Goal: Information Seeking & Learning: Find specific page/section

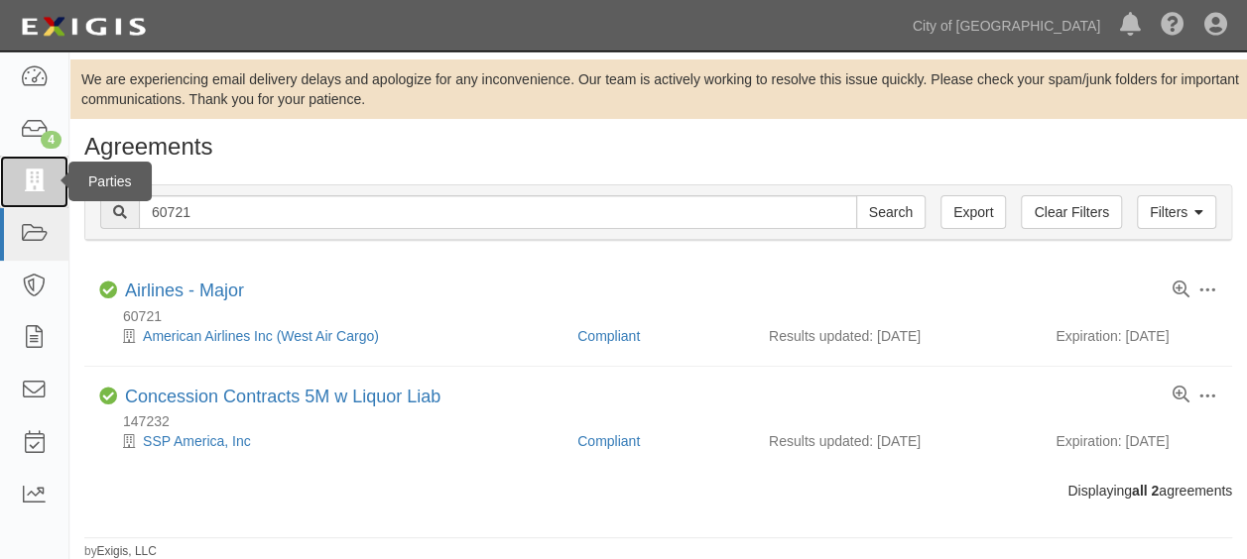
click at [42, 182] on icon at bounding box center [34, 182] width 28 height 23
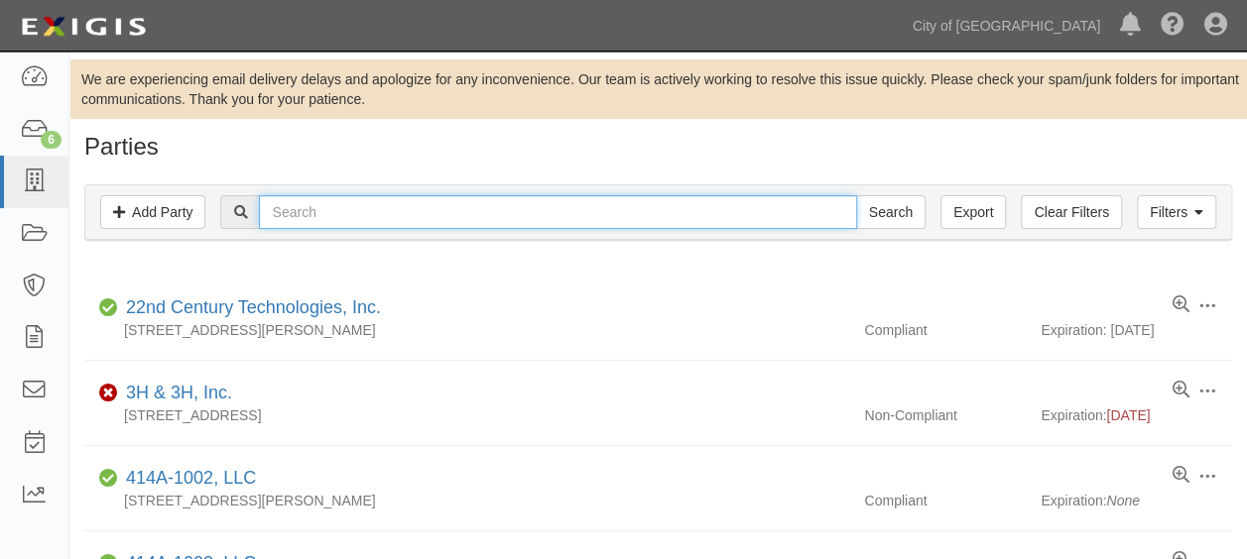
click at [324, 213] on input "text" at bounding box center [557, 212] width 597 height 34
type input "Taco"
click at [856, 195] on input "Search" at bounding box center [890, 212] width 69 height 34
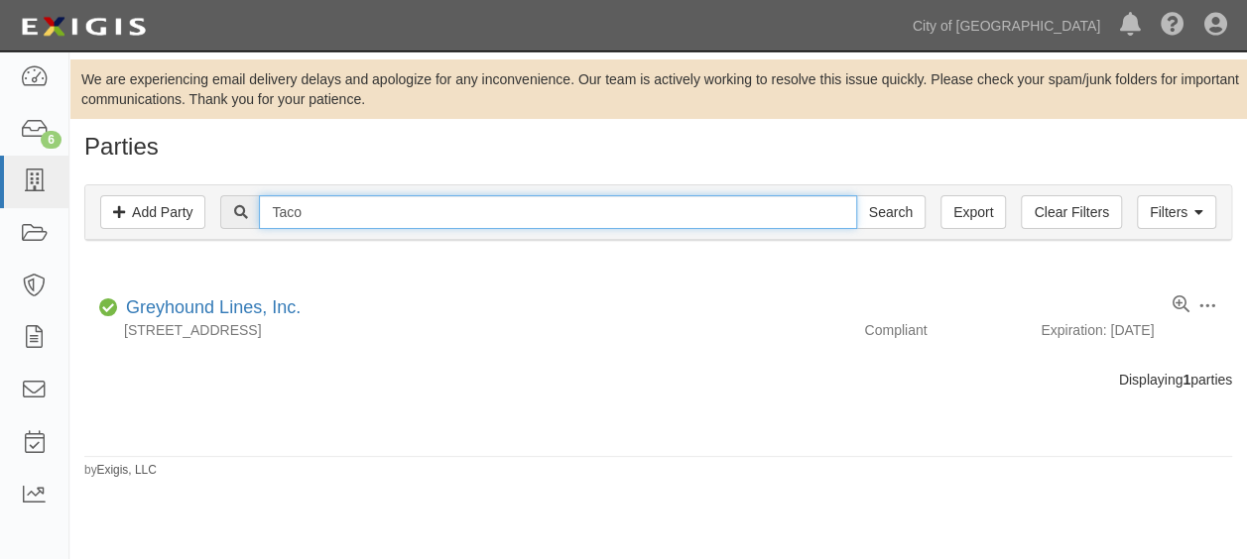
drag, startPoint x: 0, startPoint y: 0, endPoint x: 324, endPoint y: 213, distance: 388.1
click at [324, 213] on input "Taco" at bounding box center [557, 212] width 597 height 34
type input "Taco-tbd"
click at [856, 195] on input "Search" at bounding box center [890, 212] width 69 height 34
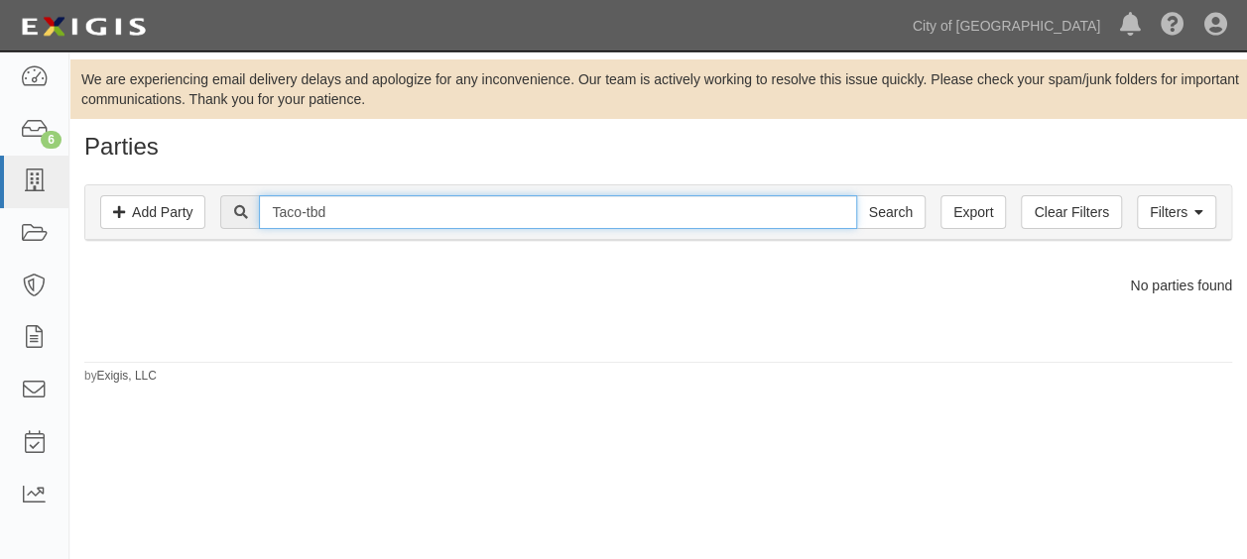
click at [324, 213] on input "Taco-tbd" at bounding box center [557, 212] width 597 height 34
drag, startPoint x: 0, startPoint y: 0, endPoint x: 324, endPoint y: 213, distance: 388.1
click at [324, 213] on input "Taco-tbd" at bounding box center [557, 212] width 597 height 34
type input "AIR TRANSPORT INTERNATIONAL"
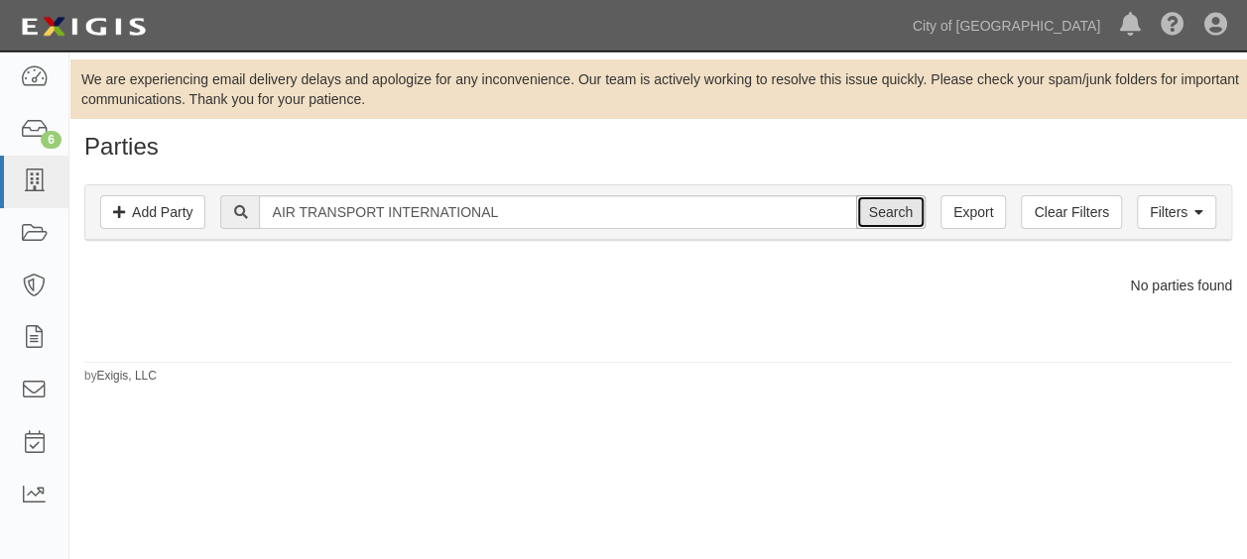
click at [872, 210] on input "Search" at bounding box center [890, 212] width 69 height 34
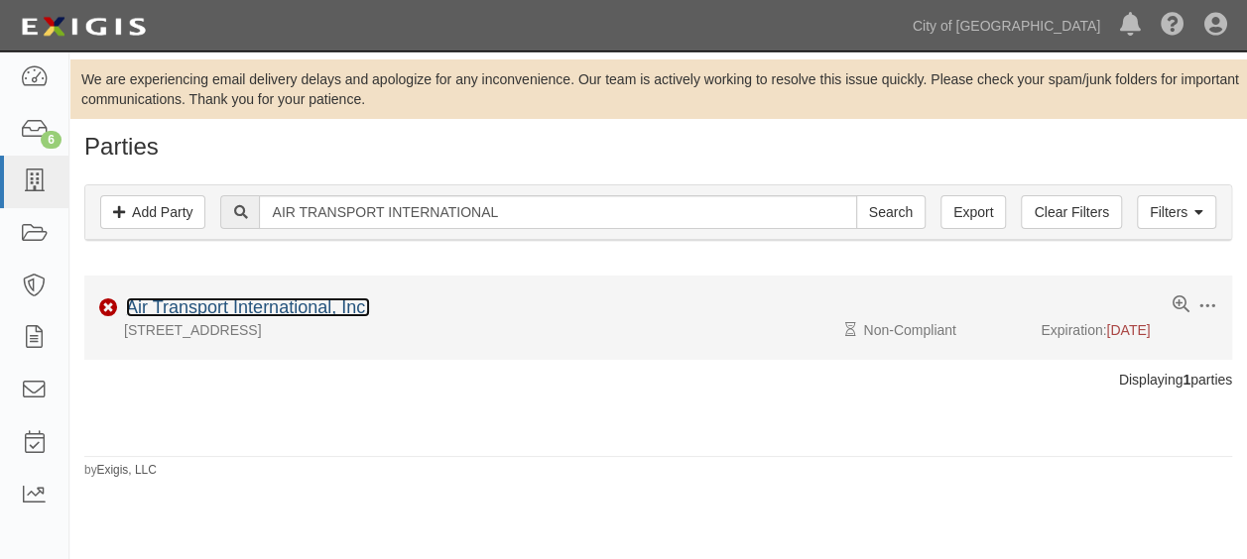
click at [355, 306] on link "Air Transport International, Inc." at bounding box center [248, 307] width 244 height 20
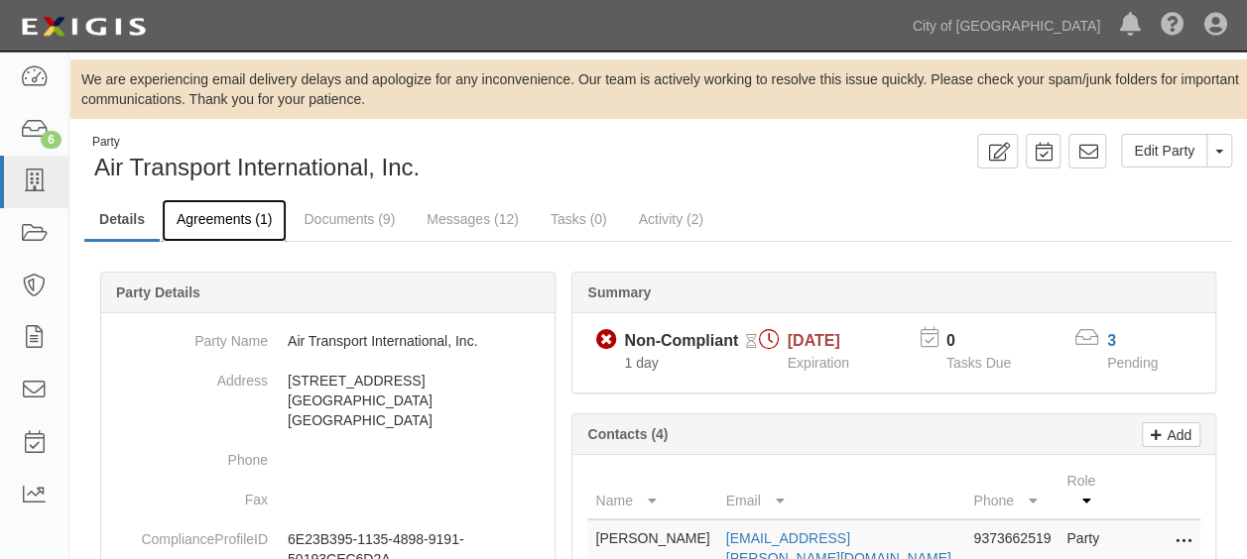
click at [227, 211] on link "Agreements (1)" at bounding box center [224, 220] width 125 height 43
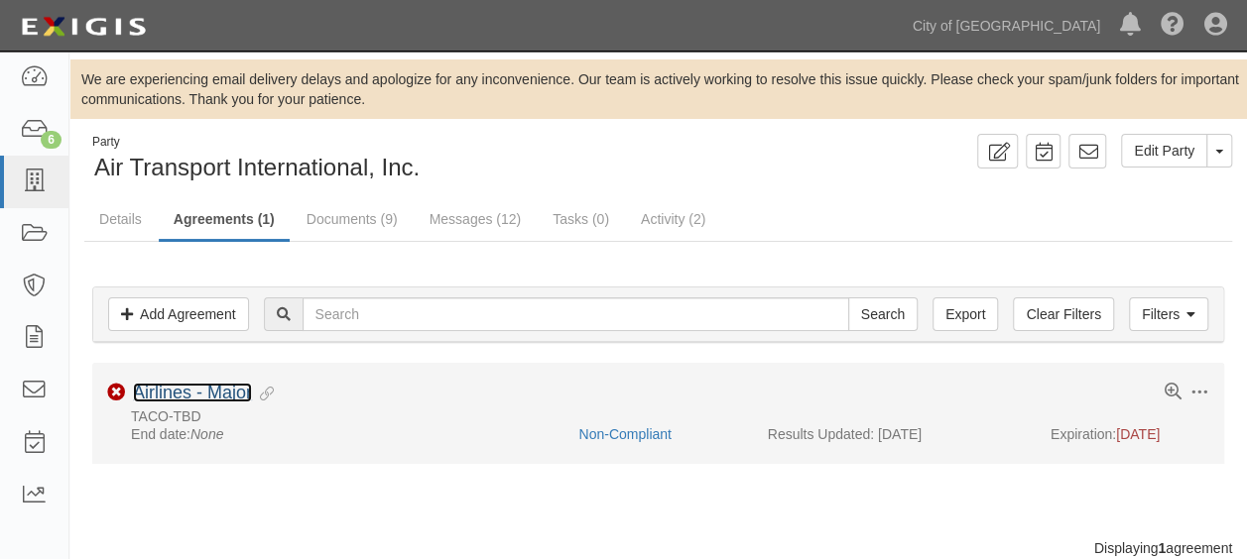
click at [230, 387] on link "Airlines - Major" at bounding box center [192, 393] width 119 height 20
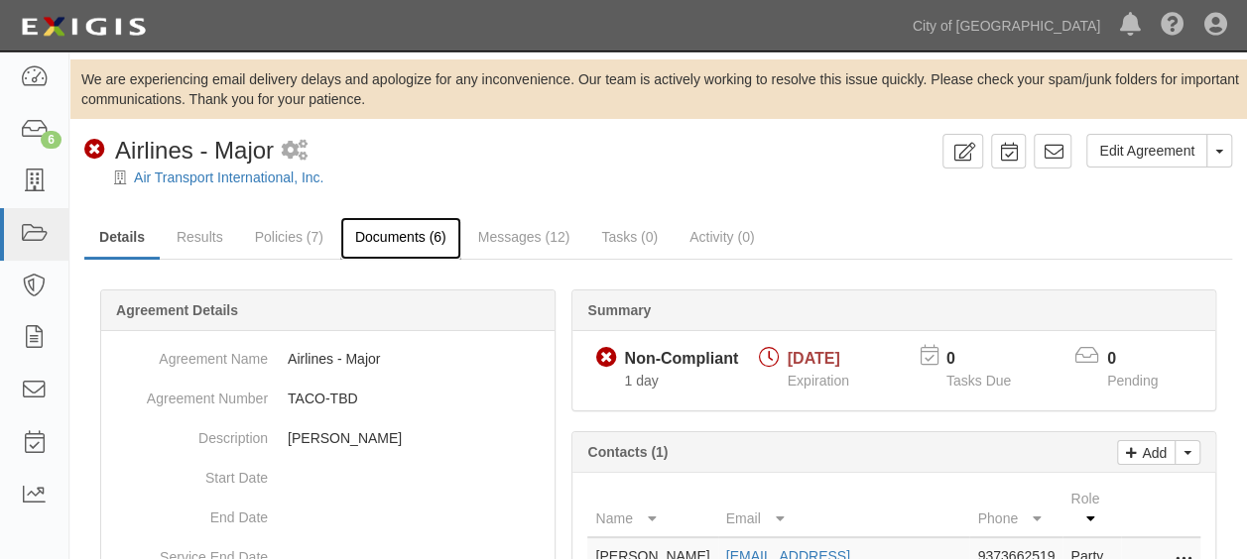
click at [416, 240] on link "Documents (6)" at bounding box center [400, 238] width 121 height 43
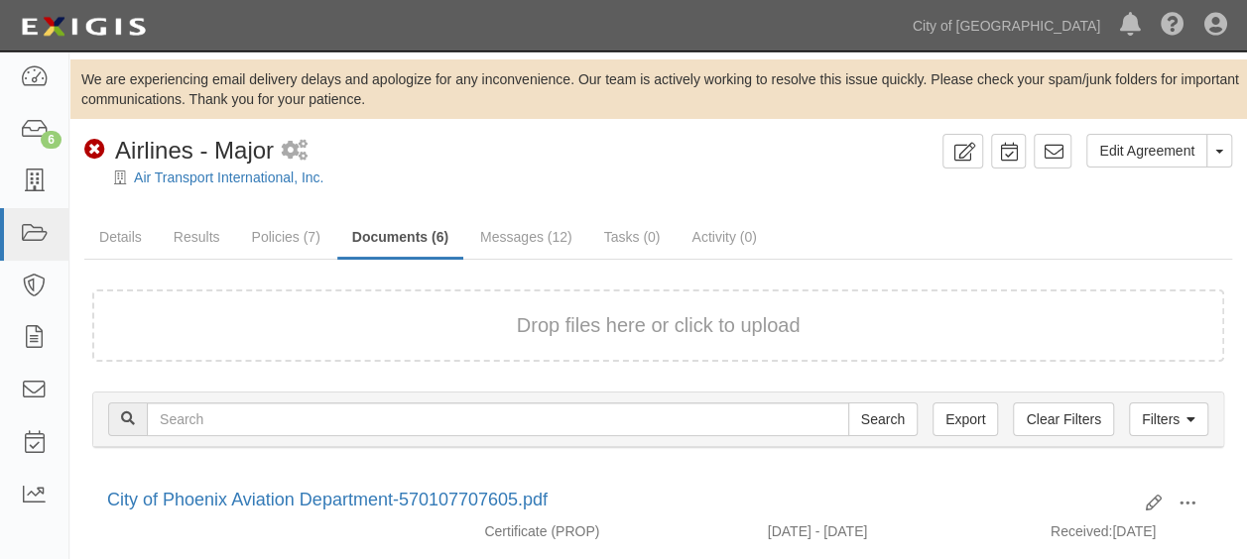
click at [985, 337] on div "Drop files here or click to upload" at bounding box center [658, 325] width 1088 height 29
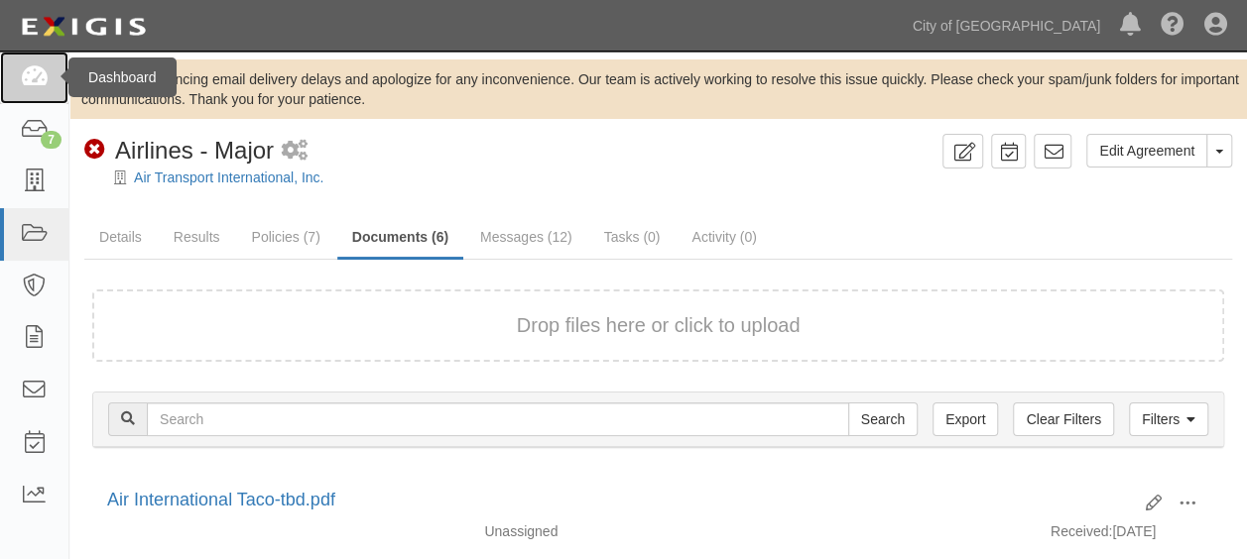
click at [42, 91] on link at bounding box center [34, 78] width 68 height 53
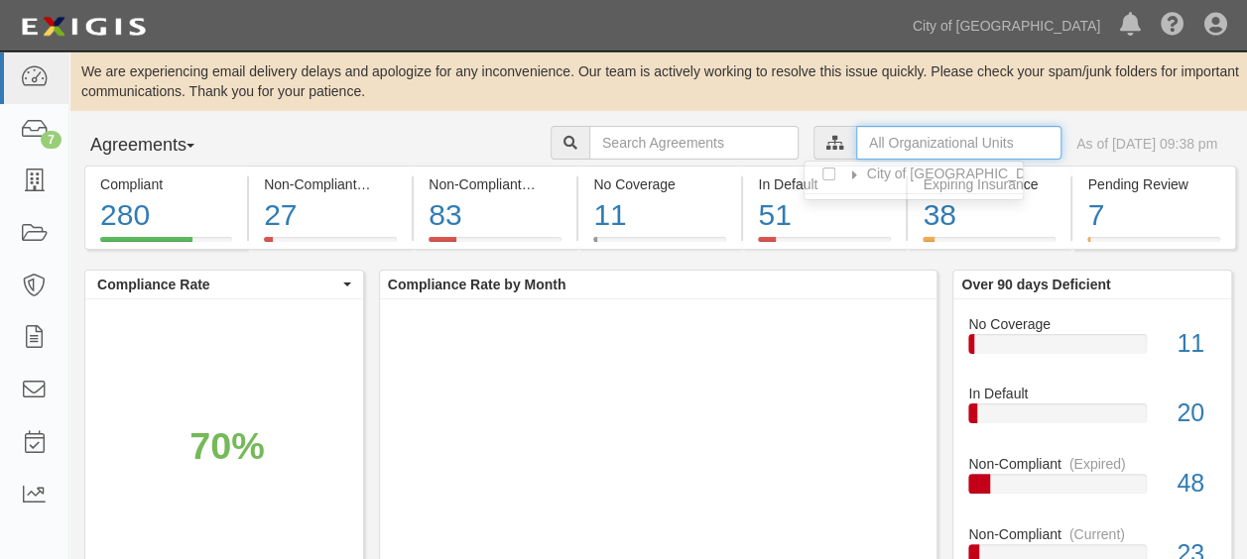
click at [940, 147] on input "text" at bounding box center [958, 143] width 205 height 34
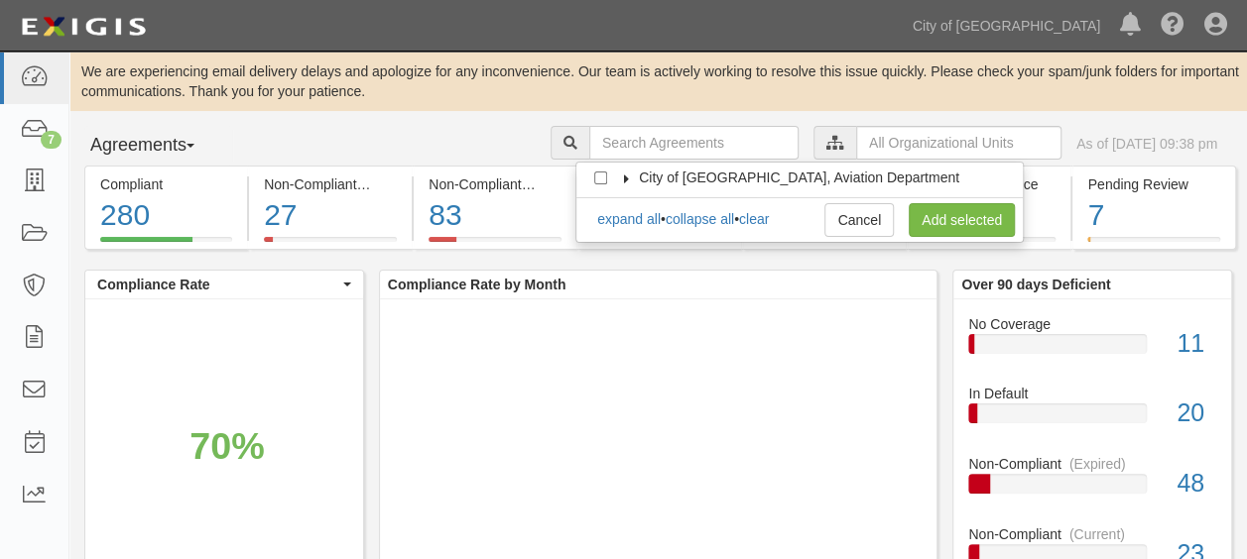
click at [624, 175] on icon at bounding box center [627, 179] width 14 height 9
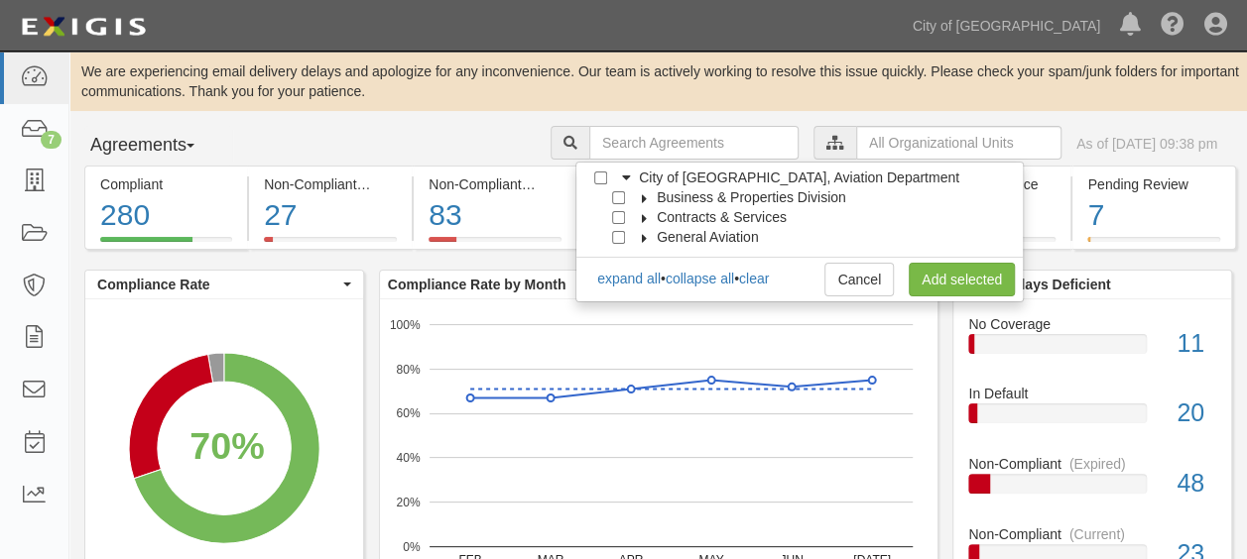
click at [647, 197] on icon at bounding box center [645, 198] width 14 height 9
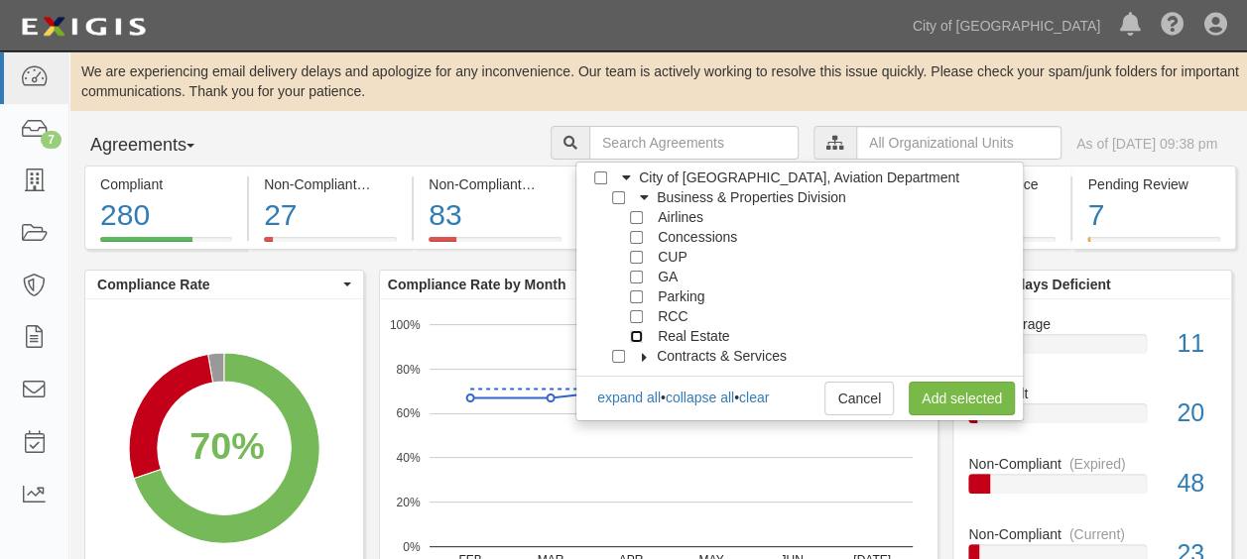
click at [633, 336] on input "Real Estate" at bounding box center [636, 336] width 13 height 13
checkbox input "true"
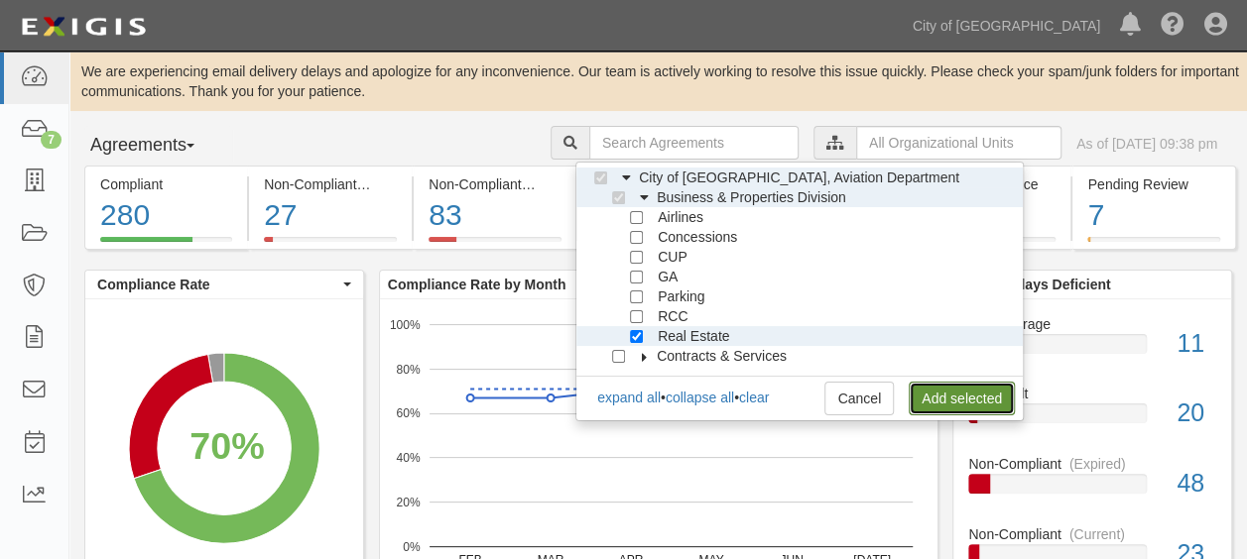
click at [934, 399] on link "Add selected" at bounding box center [961, 399] width 106 height 34
